Goal: Task Accomplishment & Management: Complete application form

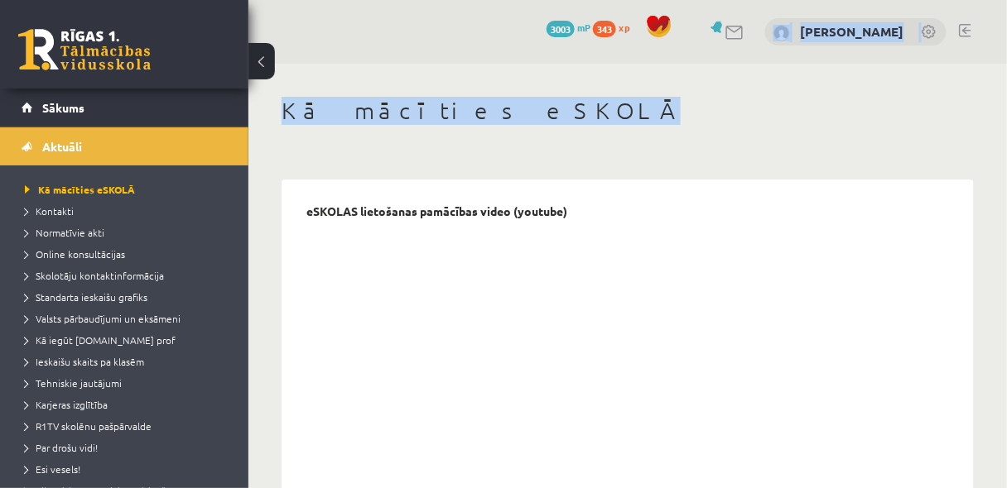
drag, startPoint x: 756, startPoint y: 72, endPoint x: 756, endPoint y: -15, distance: 86.9
click at [756, 0] on html "0 Dāvanas 3003 mP 343 xp Ričards Alsters Sākums Aktuāli Kā mācīties eSKOLĀ Kont…" at bounding box center [503, 244] width 1007 height 488
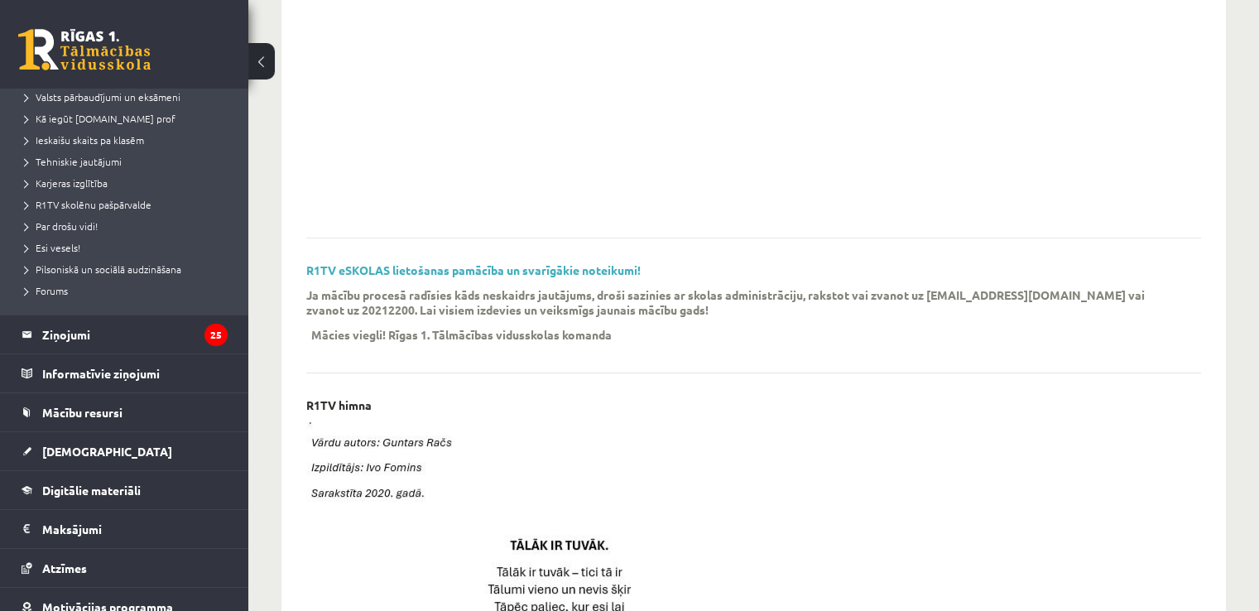
scroll to position [229, 0]
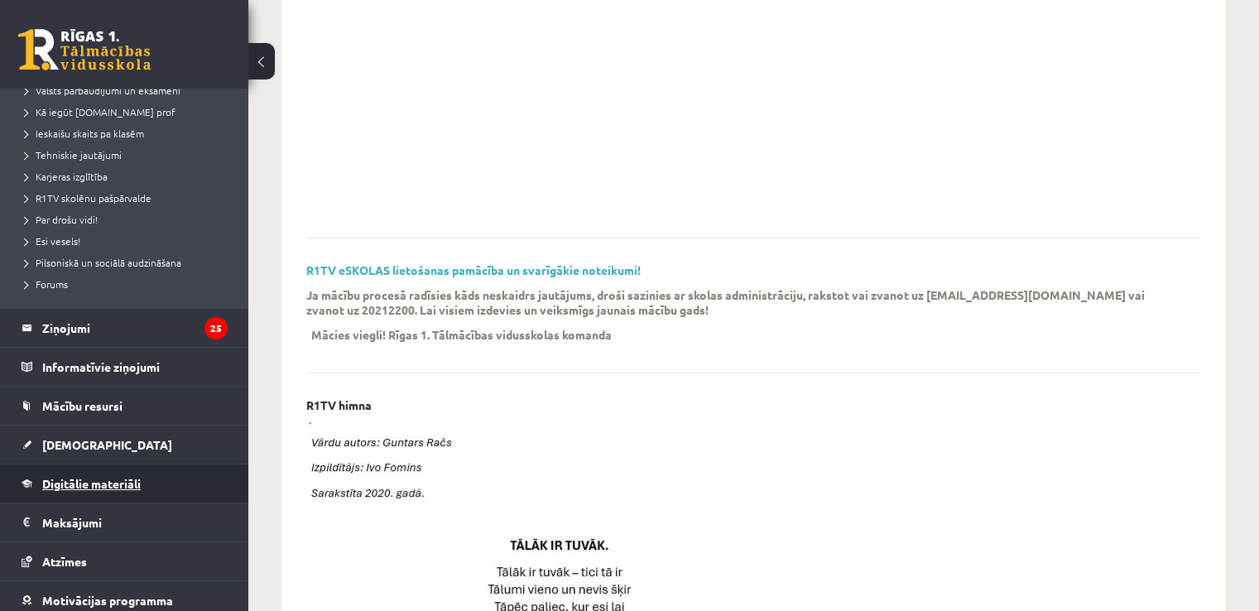
click at [139, 483] on span "Digitālie materiāli" at bounding box center [91, 483] width 99 height 15
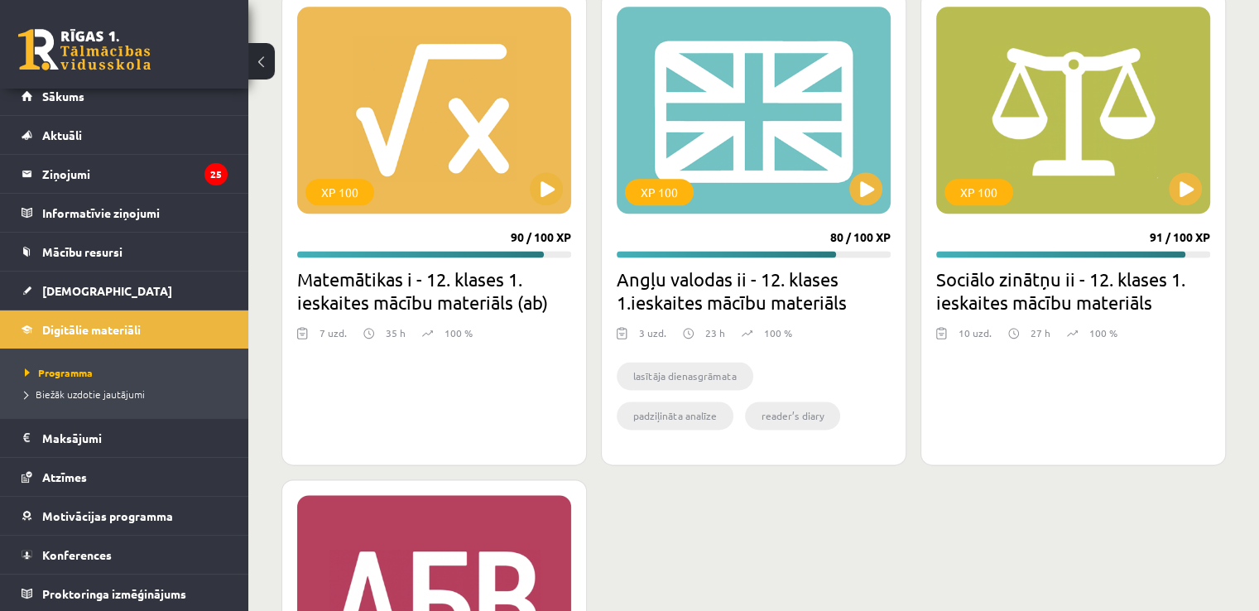
scroll to position [2243, 0]
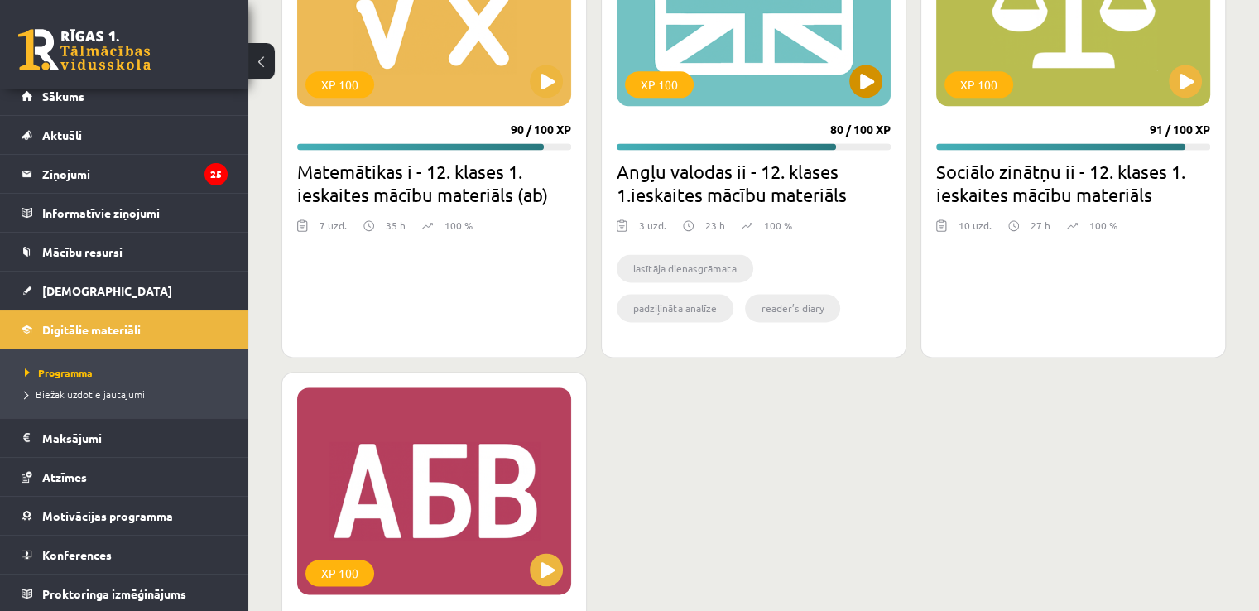
click at [868, 103] on div "XP 100" at bounding box center [754, 2] width 274 height 207
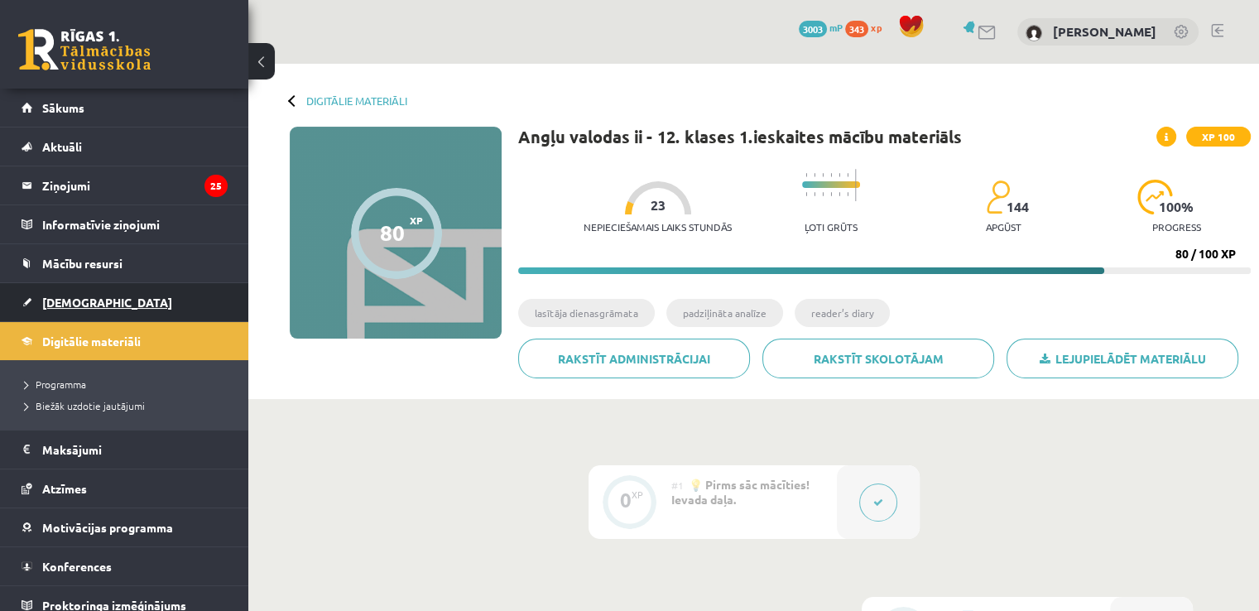
click at [138, 290] on link "[DEMOGRAPHIC_DATA]" at bounding box center [125, 302] width 206 height 38
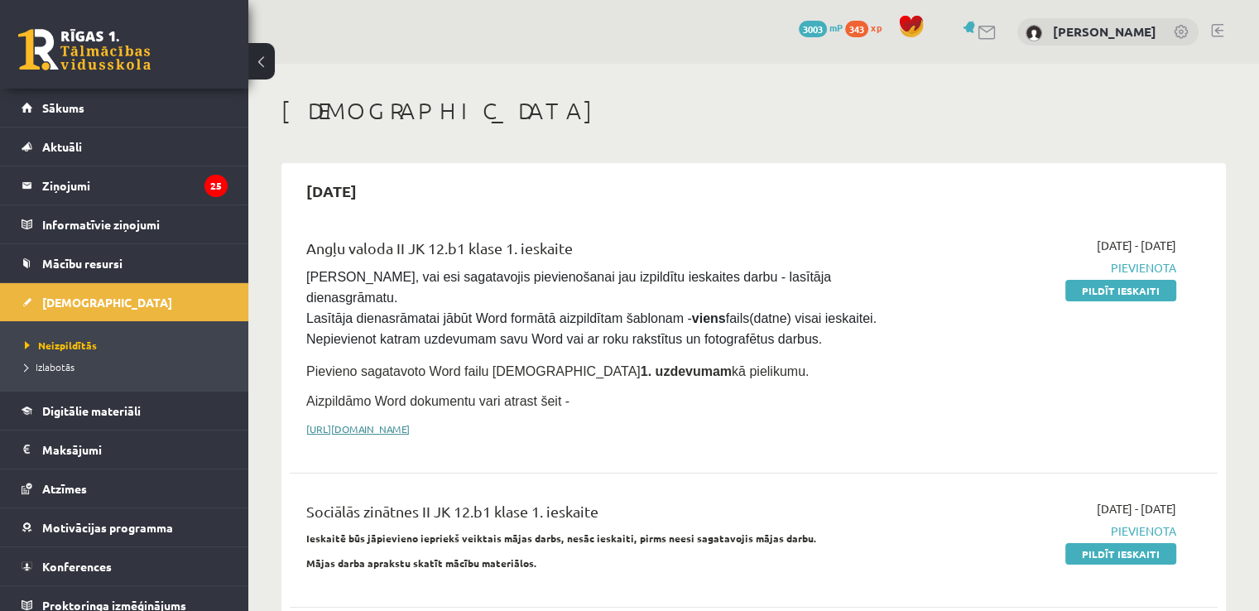
click at [410, 422] on link "[URL][DOMAIN_NAME]" at bounding box center [357, 428] width 103 height 13
click at [1150, 290] on link "Pildīt ieskaiti" at bounding box center [1121, 291] width 111 height 22
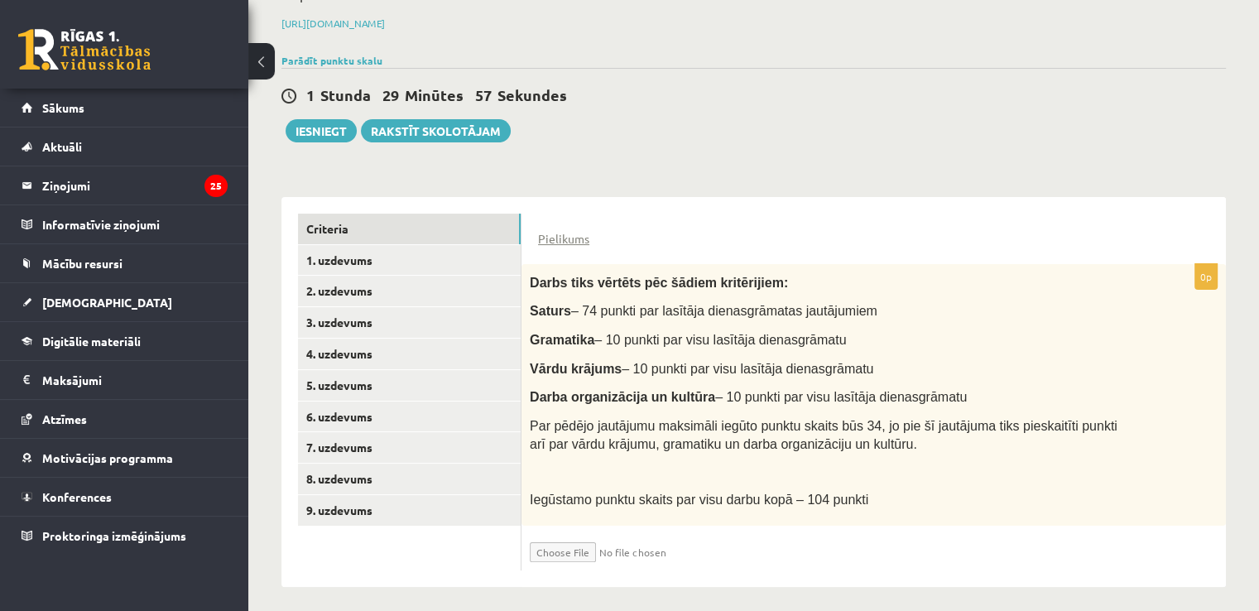
scroll to position [248, 0]
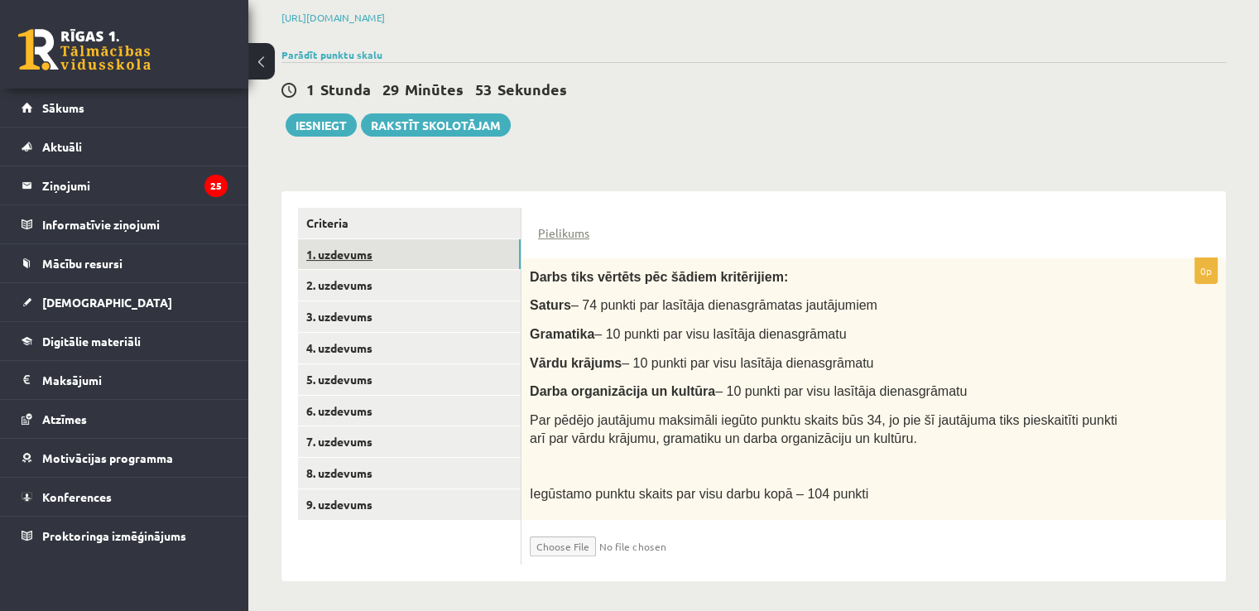
click at [367, 251] on link "1. uzdevums" at bounding box center [409, 254] width 223 height 31
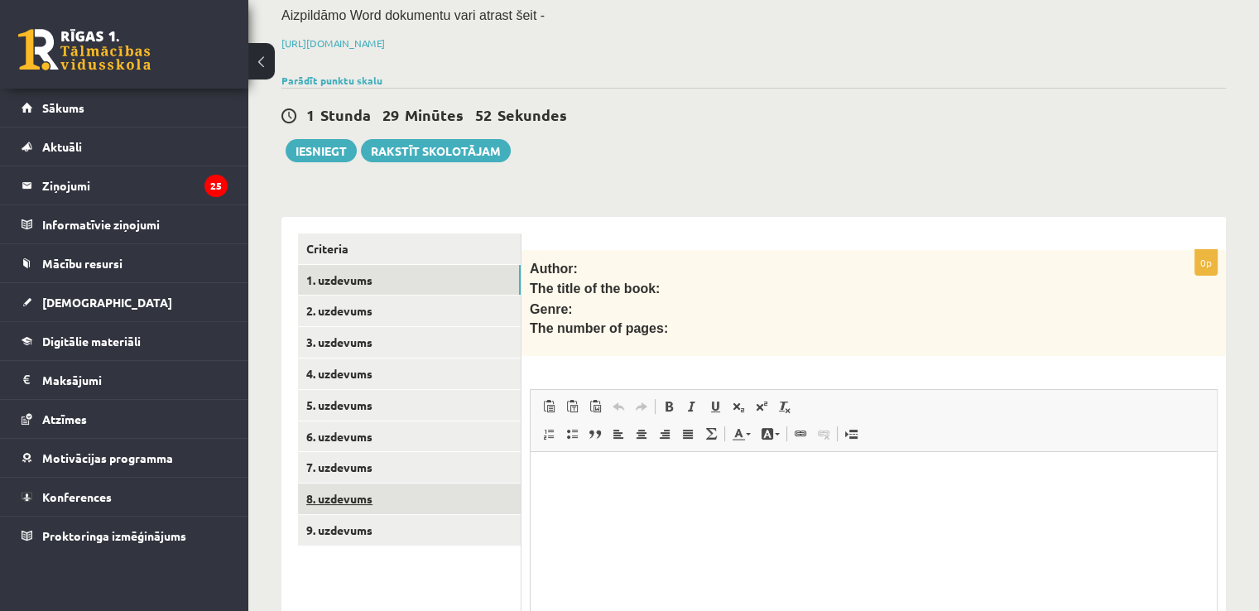
scroll to position [0, 0]
click at [356, 516] on link "9. uzdevums" at bounding box center [409, 530] width 223 height 31
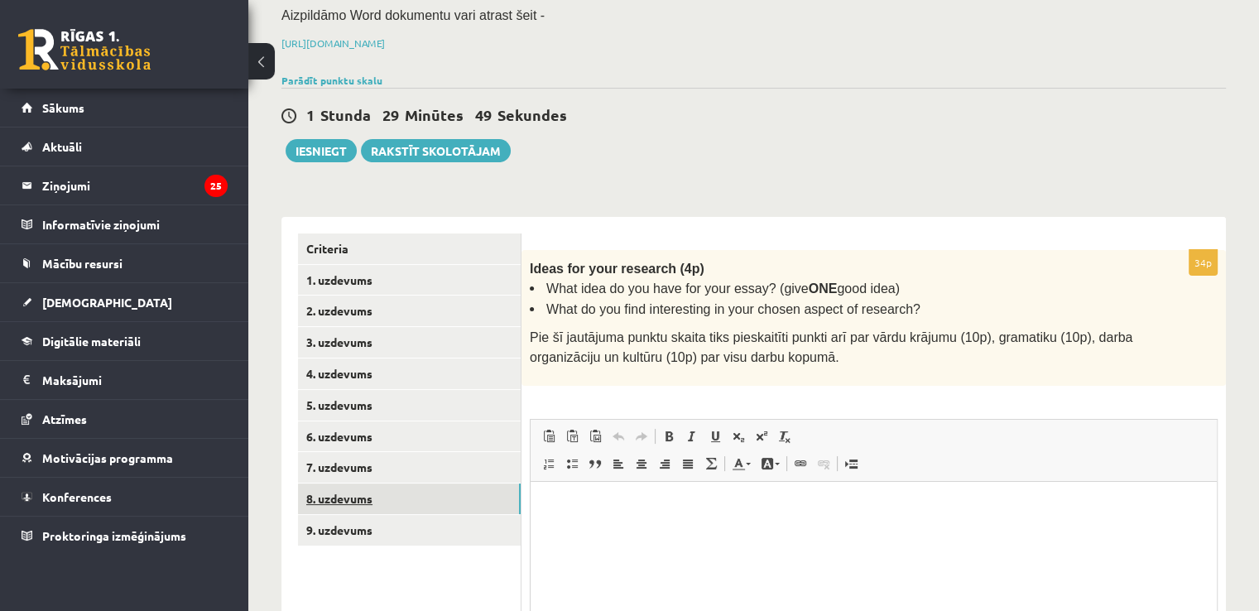
click at [367, 486] on link "8. uzdevums" at bounding box center [409, 499] width 223 height 31
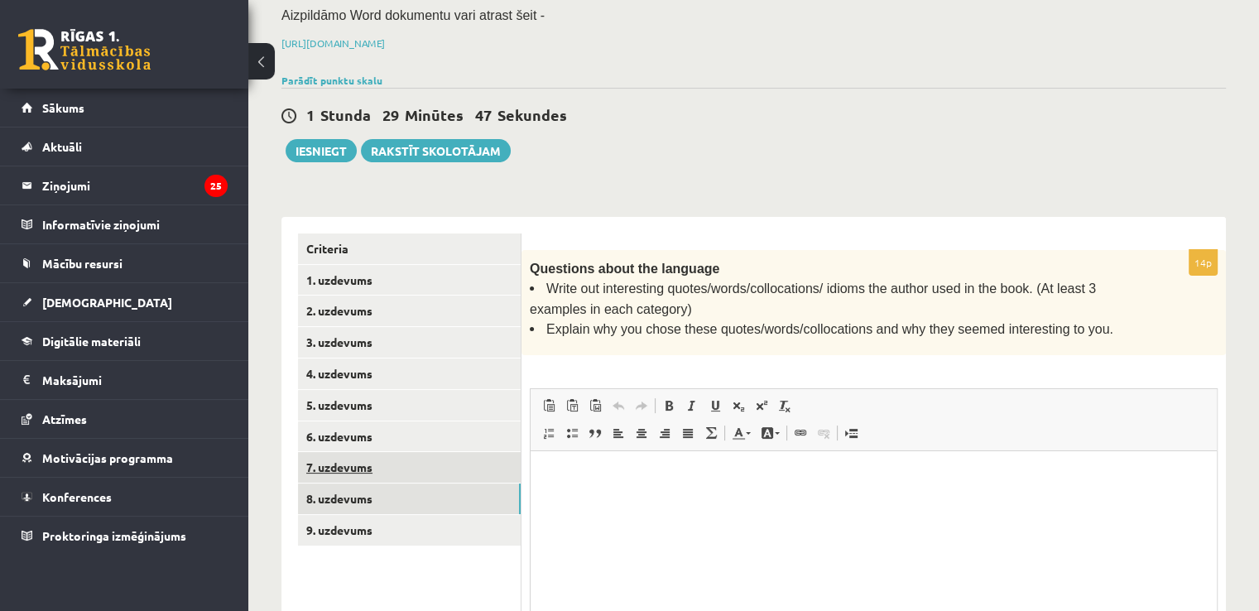
click at [371, 459] on link "7. uzdevums" at bounding box center [409, 467] width 223 height 31
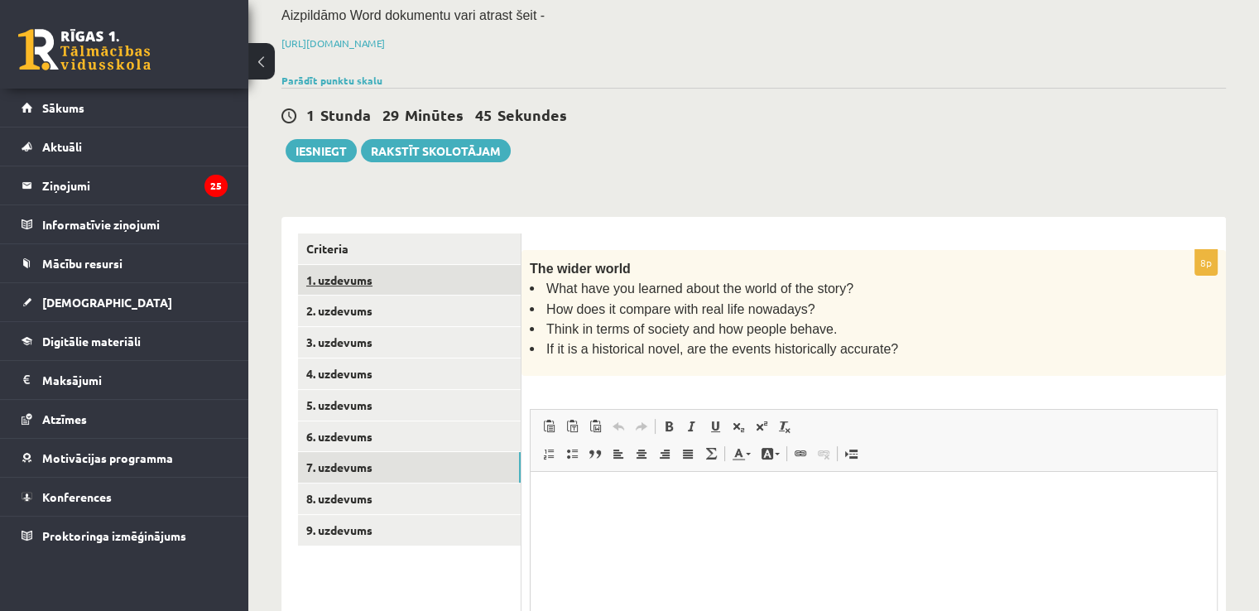
click at [382, 274] on link "1. uzdevums" at bounding box center [409, 280] width 223 height 31
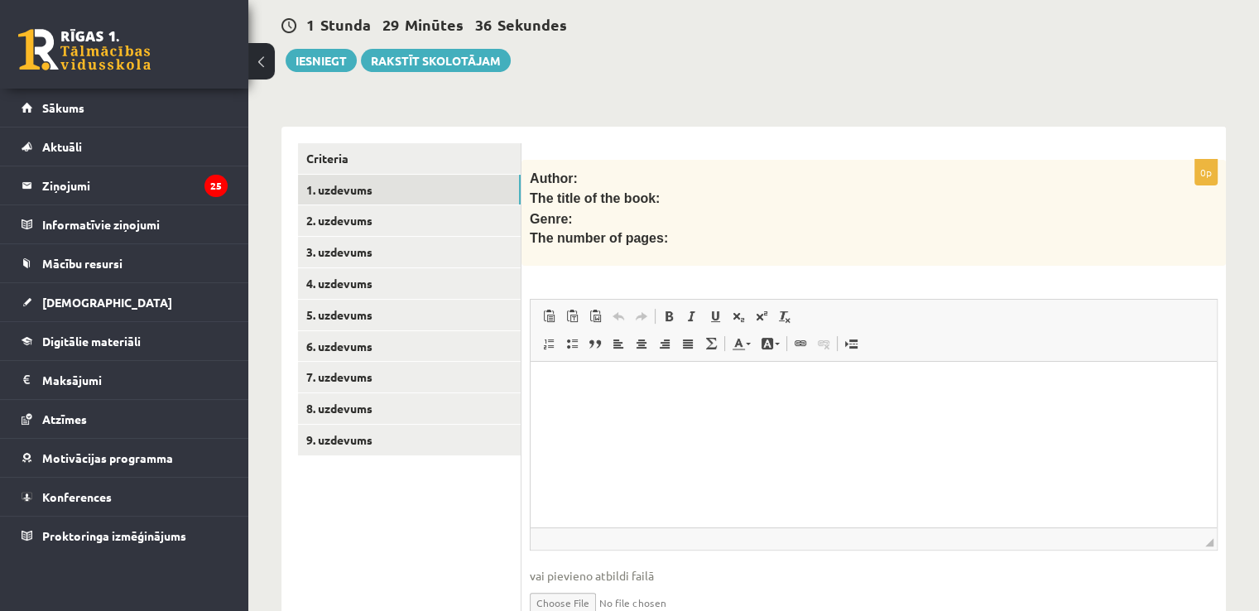
scroll to position [315, 0]
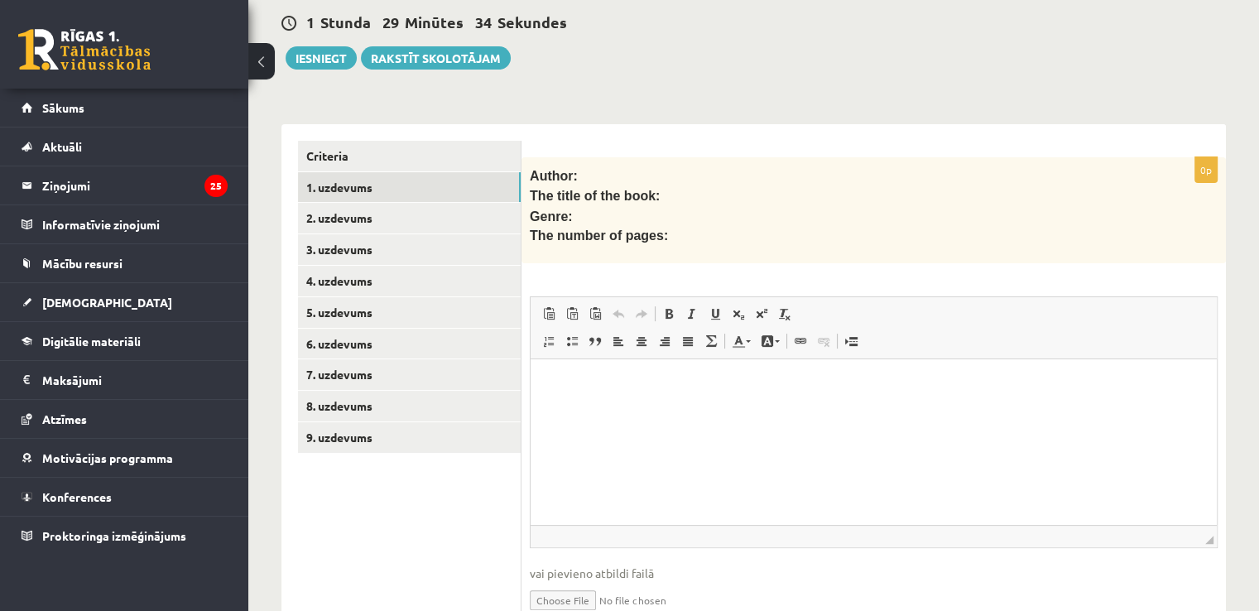
click at [576, 594] on input "file" at bounding box center [874, 599] width 688 height 34
type input "**********"
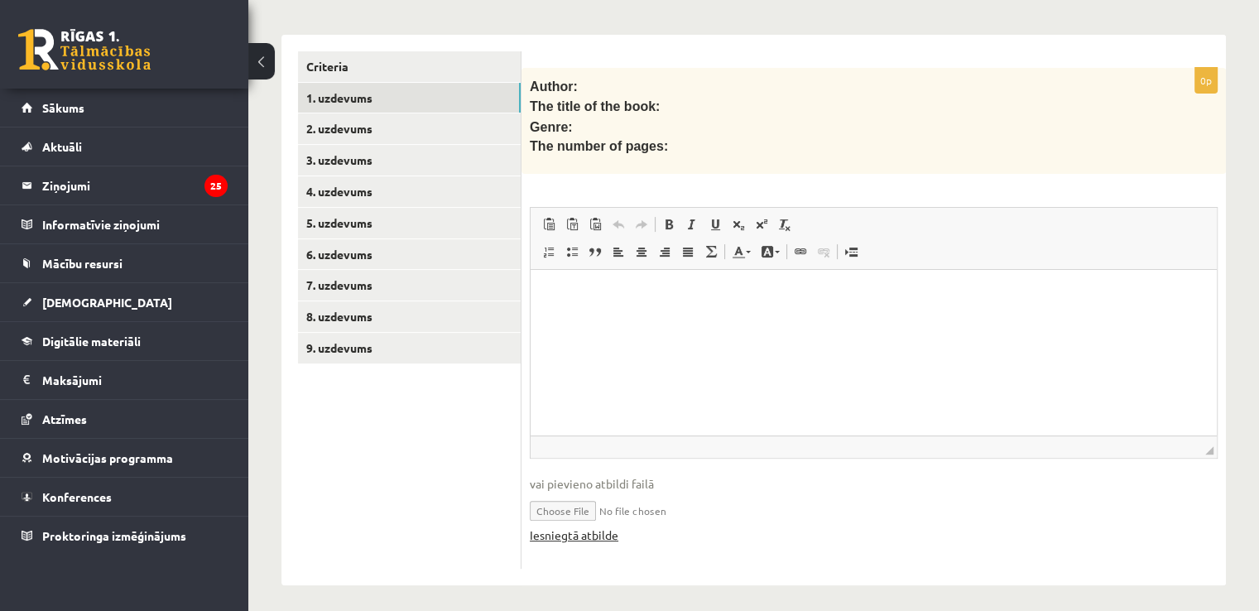
click at [587, 527] on link "Iesniegtā atbilde" at bounding box center [574, 535] width 89 height 17
click at [576, 531] on link "Iesniegtā atbilde" at bounding box center [574, 535] width 89 height 17
click at [571, 530] on link "Iesniegtā atbilde" at bounding box center [574, 535] width 89 height 17
click at [408, 127] on link "2. uzdevums" at bounding box center [409, 128] width 223 height 31
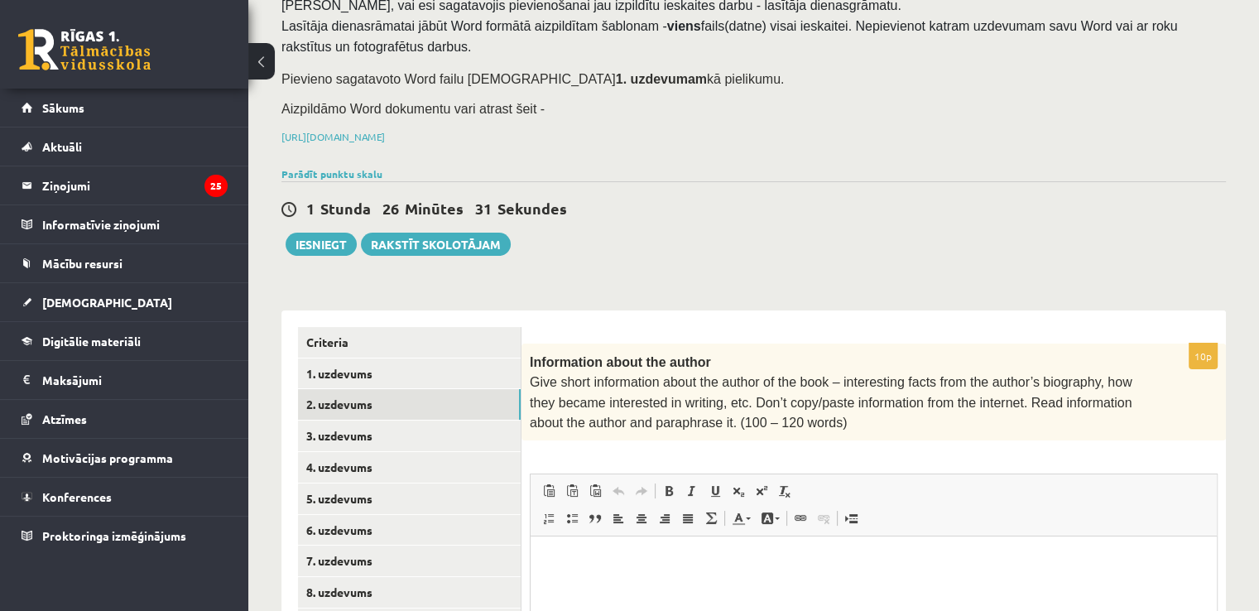
scroll to position [127, 0]
click at [310, 253] on button "Iesniegt" at bounding box center [321, 245] width 71 height 23
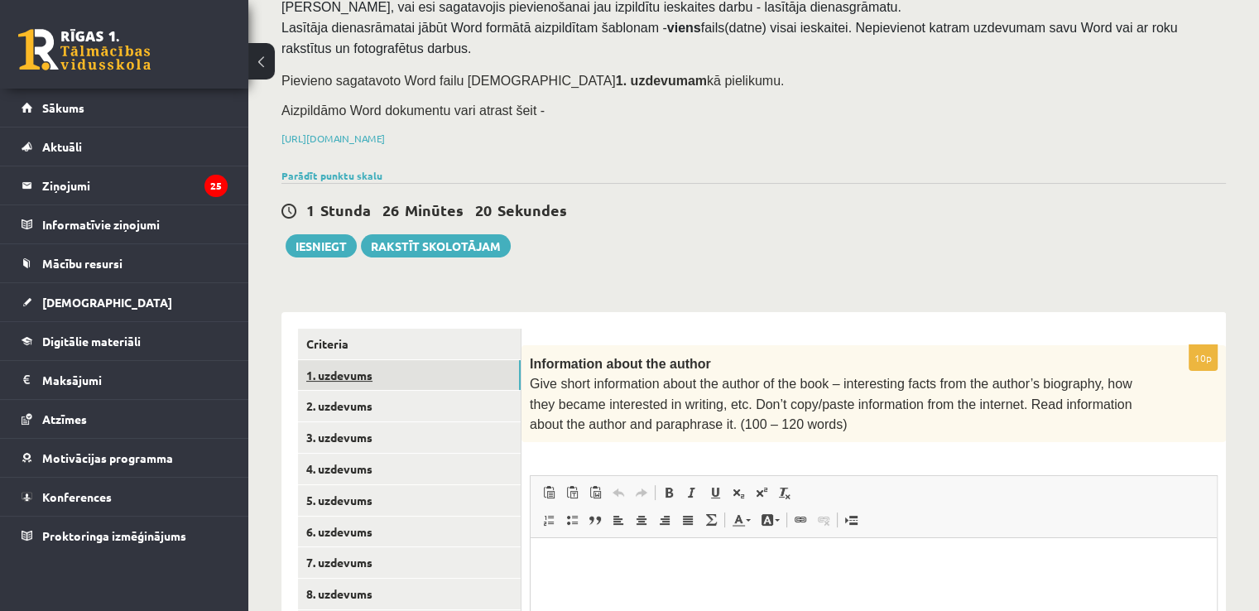
click at [325, 376] on link "1. uzdevums" at bounding box center [409, 375] width 223 height 31
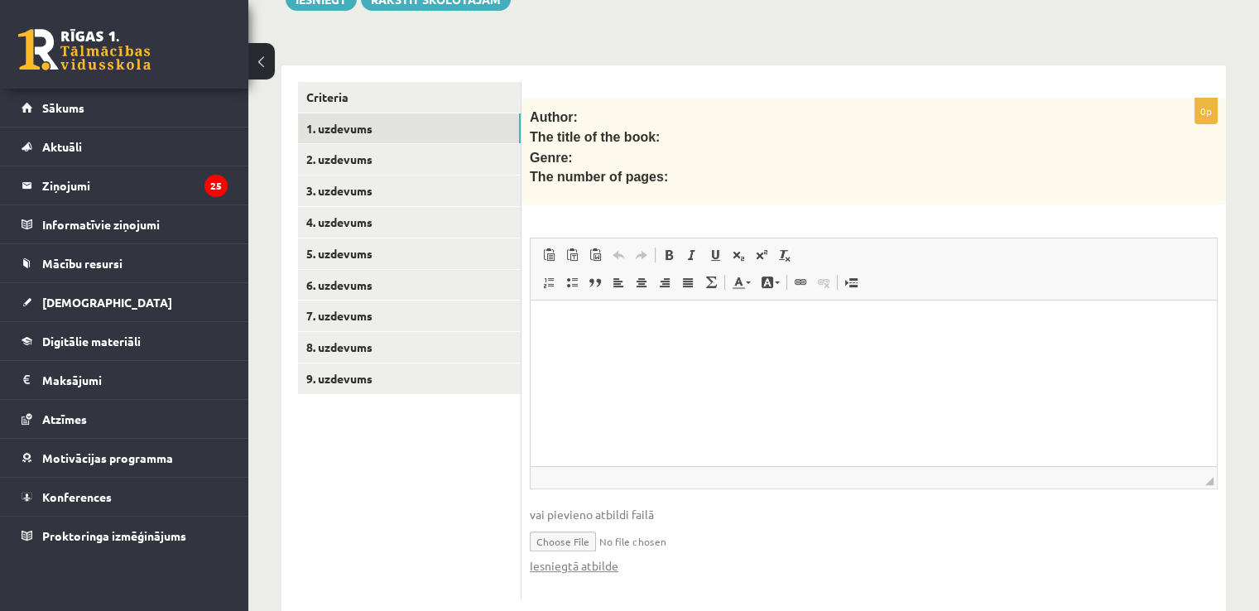
scroll to position [404, 0]
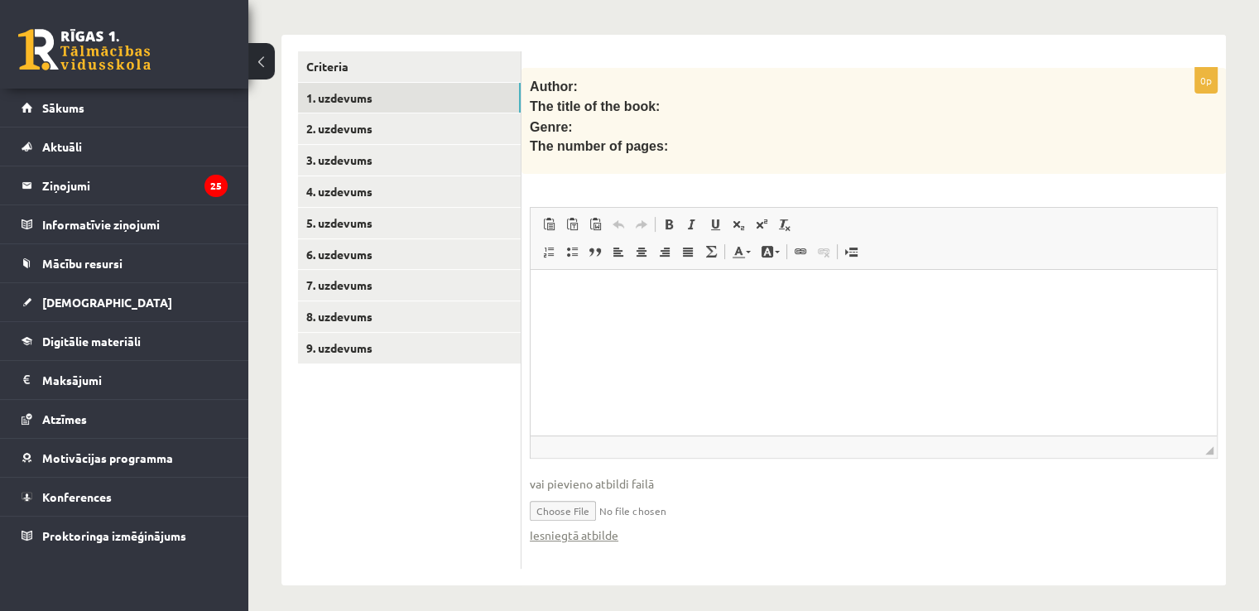
click at [596, 300] on p "Editor, wiswyg-editor-user-answer-47434103078100" at bounding box center [873, 294] width 653 height 17
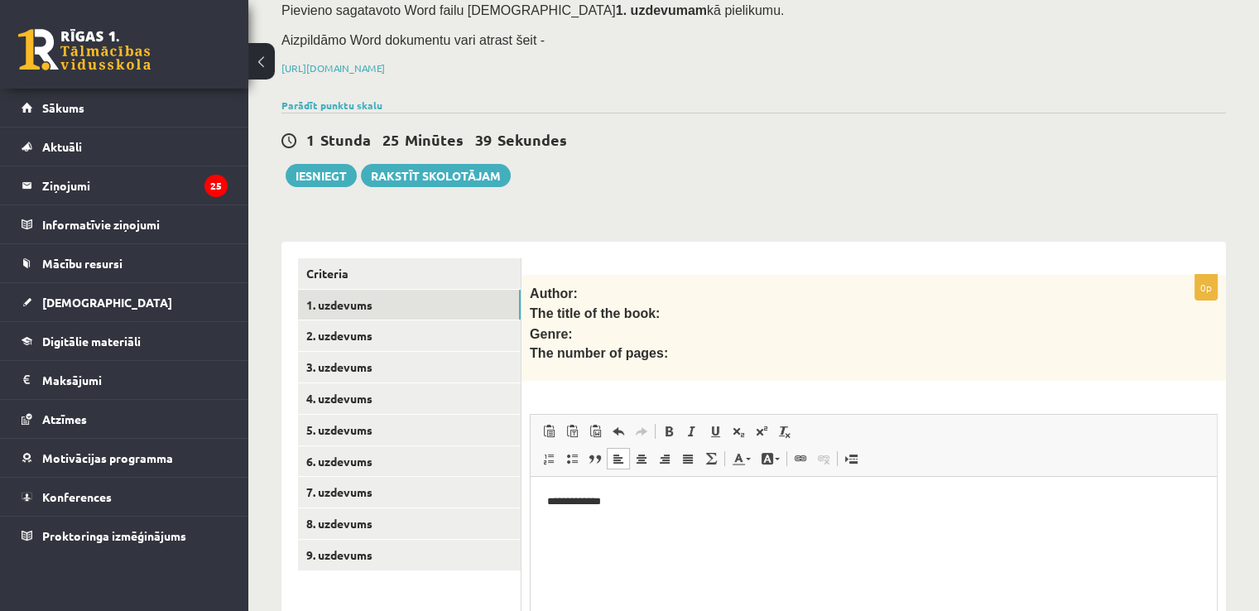
scroll to position [209, 0]
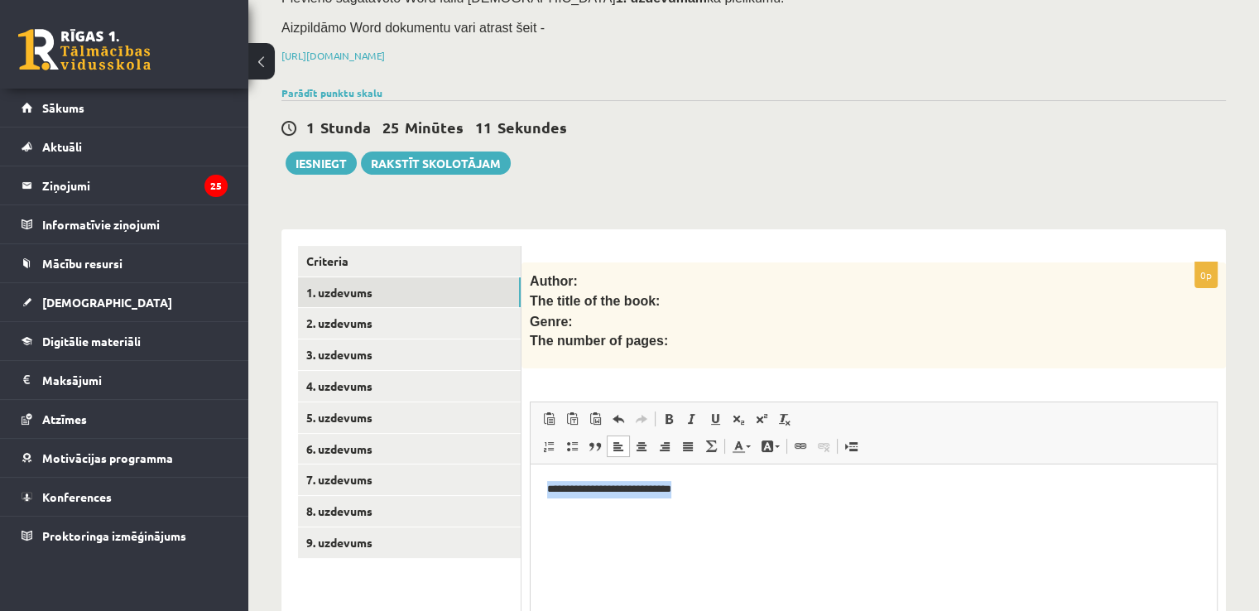
drag, startPoint x: 713, startPoint y: 493, endPoint x: 528, endPoint y: 499, distance: 184.7
click at [531, 499] on html "**********" at bounding box center [874, 489] width 686 height 51
click at [641, 520] on span "Copy" at bounding box center [638, 520] width 51 height 24
copy p "**********"
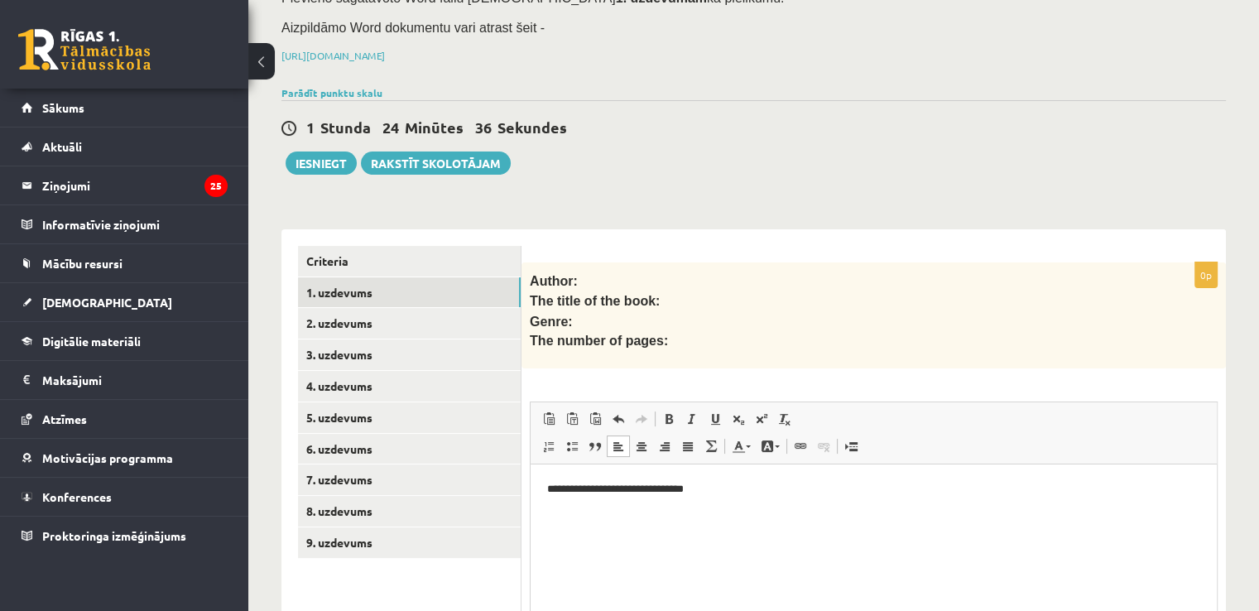
click at [552, 484] on p "**********" at bounding box center [874, 489] width 654 height 17
click at [732, 495] on p "**********" at bounding box center [874, 489] width 654 height 17
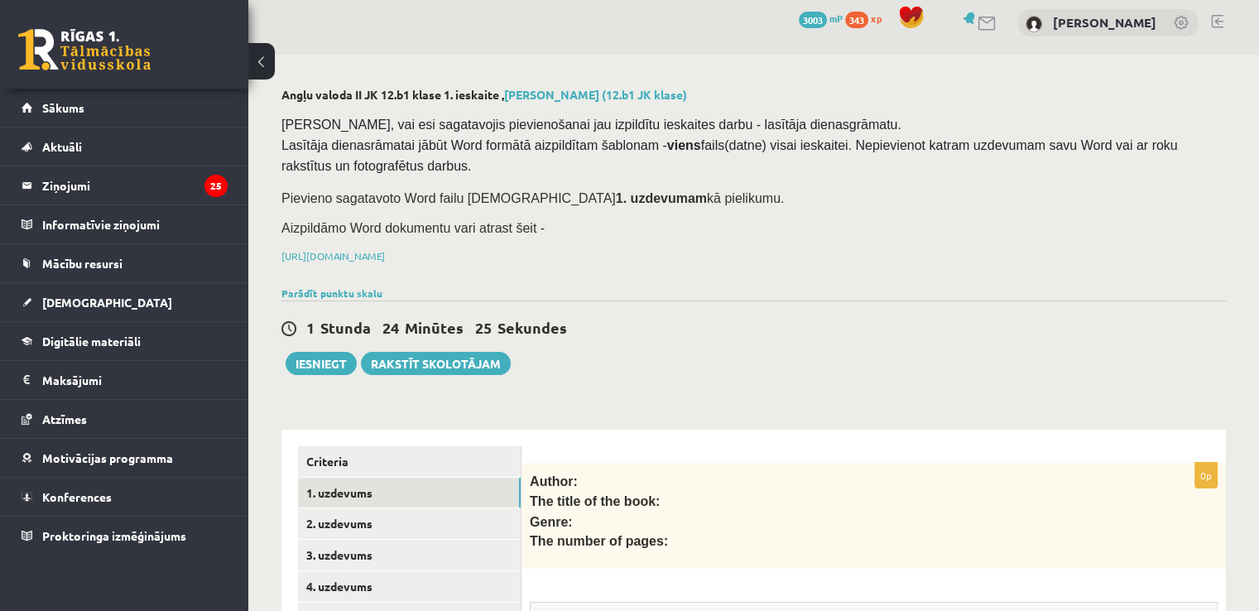
scroll to position [404, 0]
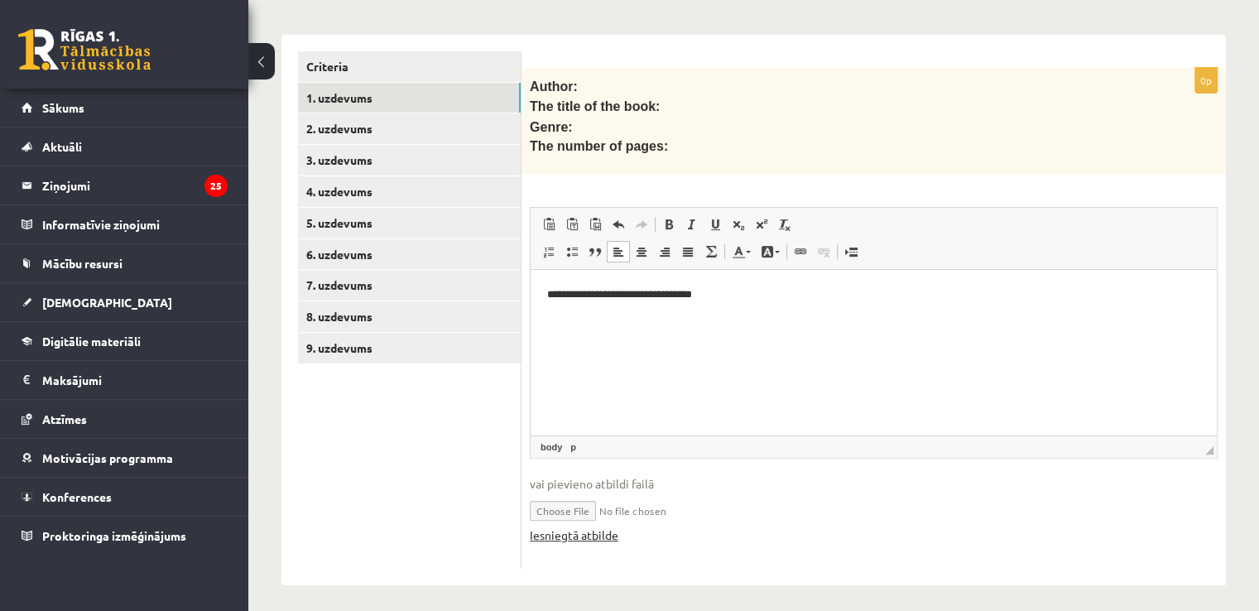
click at [576, 531] on link "Iesniegtā atbilde" at bounding box center [574, 535] width 89 height 17
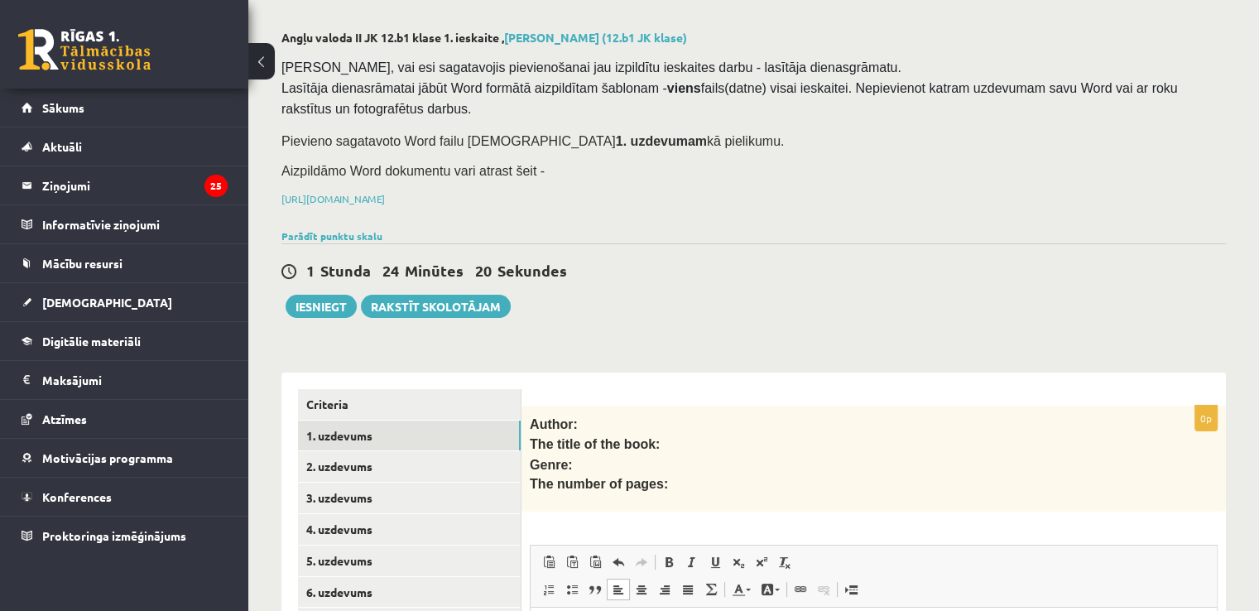
scroll to position [64, 0]
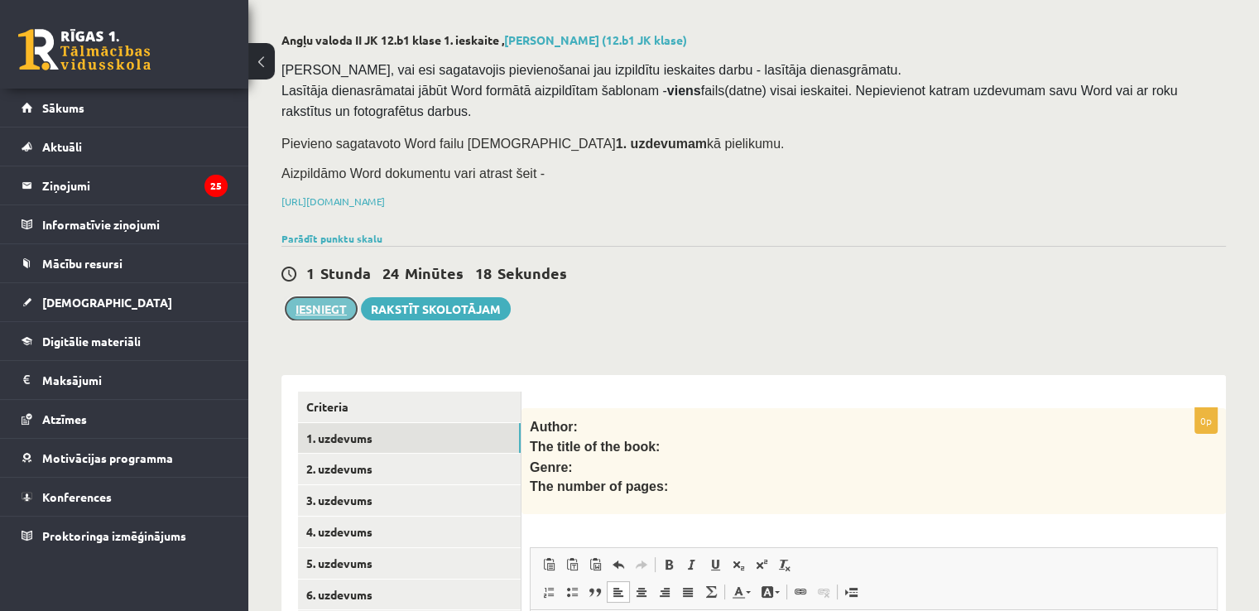
click at [322, 306] on button "Iesniegt" at bounding box center [321, 308] width 71 height 23
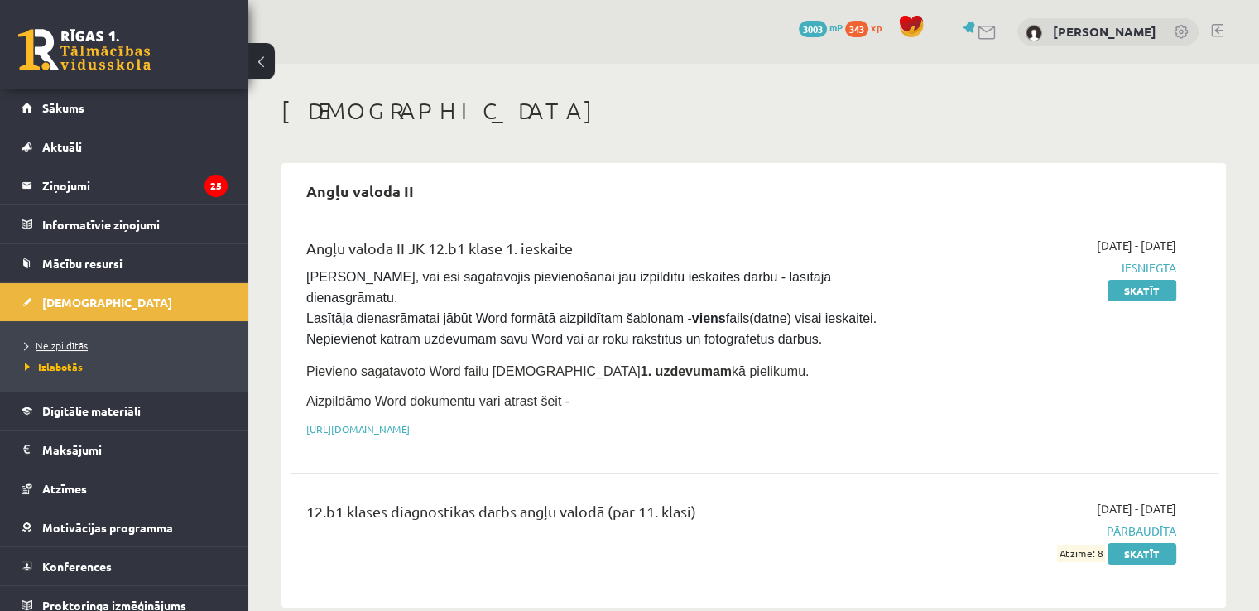
click at [48, 344] on span "Neizpildītās" at bounding box center [56, 345] width 63 height 13
